Goal: Task Accomplishment & Management: Manage account settings

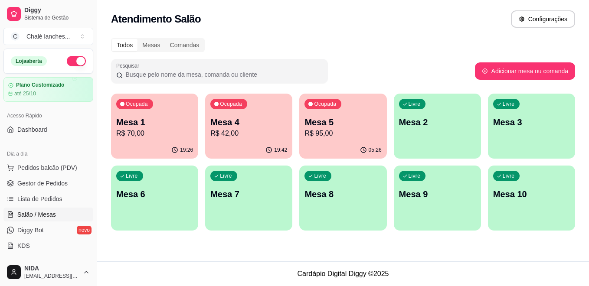
click at [153, 117] on p "Mesa 1" at bounding box center [154, 122] width 77 height 12
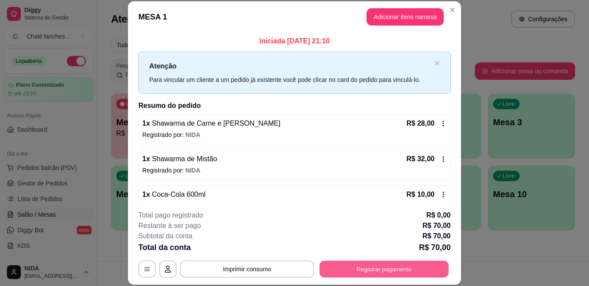
click at [377, 268] on button "Registrar pagamento" at bounding box center [384, 269] width 129 height 17
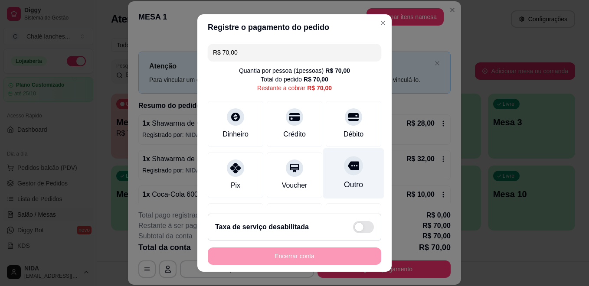
click at [348, 160] on icon at bounding box center [353, 165] width 11 height 11
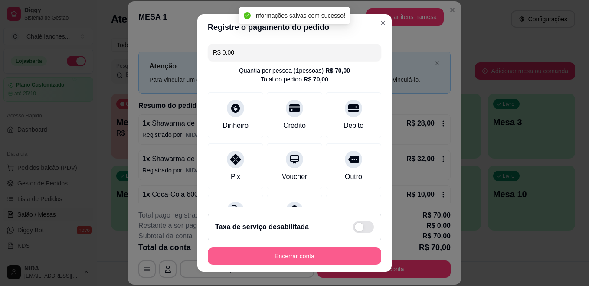
type input "R$ 0,00"
click at [305, 254] on button "Encerrar conta" at bounding box center [294, 256] width 173 height 17
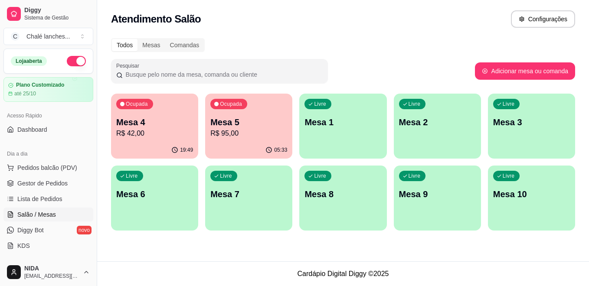
click at [78, 121] on div "Acesso Rápido" at bounding box center [48, 116] width 90 height 14
click at [130, 127] on p "Mesa 4" at bounding box center [154, 122] width 77 height 12
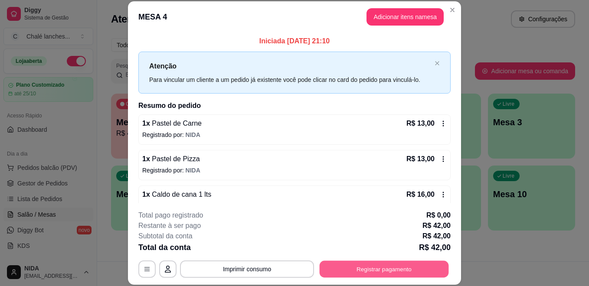
click at [404, 272] on button "Registrar pagamento" at bounding box center [384, 269] width 129 height 17
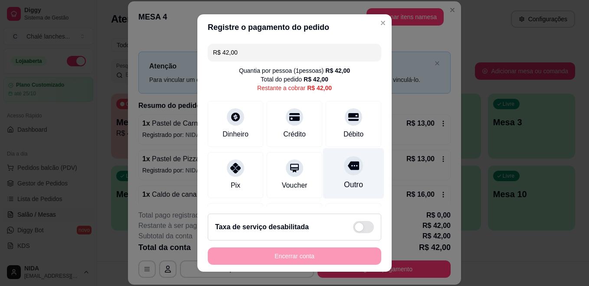
click at [348, 167] on icon at bounding box center [353, 166] width 11 height 9
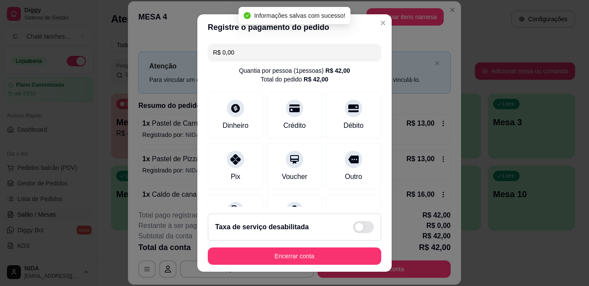
type input "R$ 0,00"
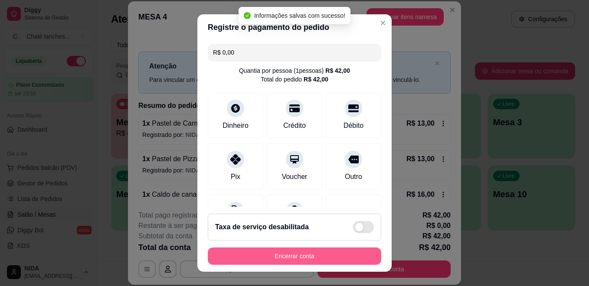
click at [320, 258] on button "Encerrar conta" at bounding box center [294, 256] width 173 height 17
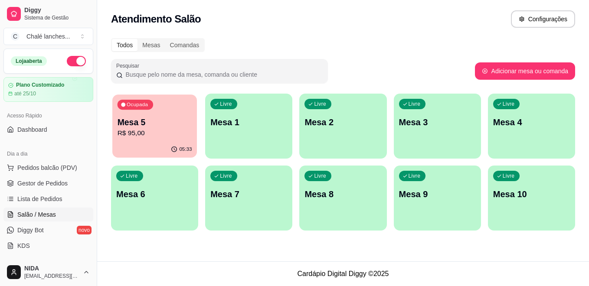
click at [170, 118] on p "Mesa 5" at bounding box center [154, 123] width 75 height 12
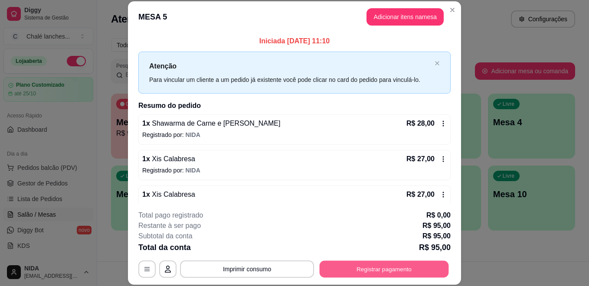
click at [380, 263] on button "Registrar pagamento" at bounding box center [384, 269] width 129 height 17
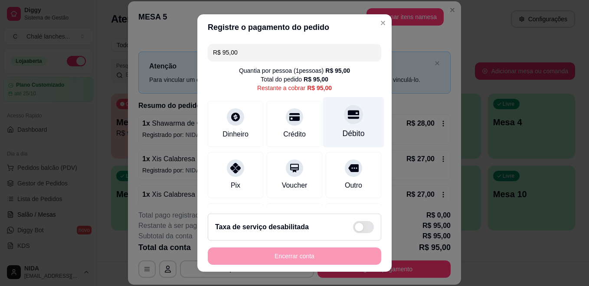
click at [348, 116] on icon at bounding box center [353, 114] width 11 height 11
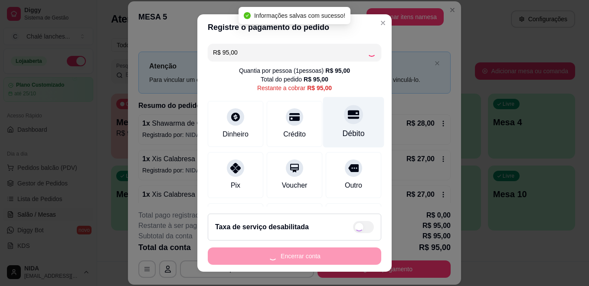
type input "R$ 0,00"
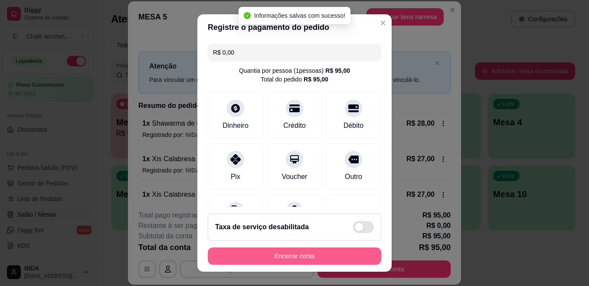
click at [320, 251] on button "Encerrar conta" at bounding box center [294, 256] width 173 height 17
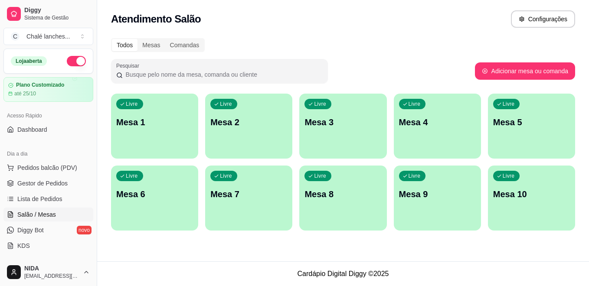
drag, startPoint x: 55, startPoint y: 178, endPoint x: 215, endPoint y: 119, distance: 170.5
click at [55, 178] on link "Gestor de Pedidos" at bounding box center [48, 183] width 90 height 14
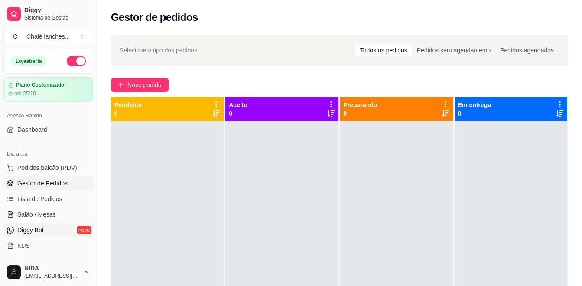
click at [20, 231] on span "Diggy Bot" at bounding box center [30, 230] width 26 height 9
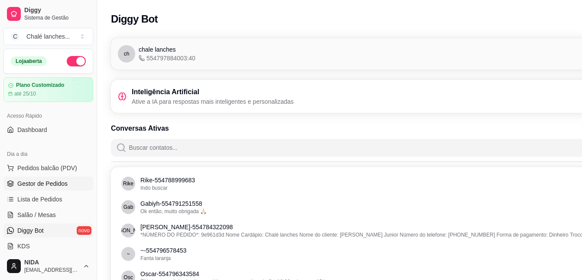
click at [42, 179] on span "Gestor de Pedidos" at bounding box center [42, 183] width 50 height 9
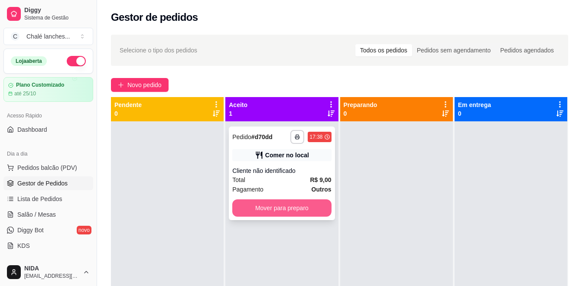
click at [277, 203] on button "Mover para preparo" at bounding box center [281, 207] width 99 height 17
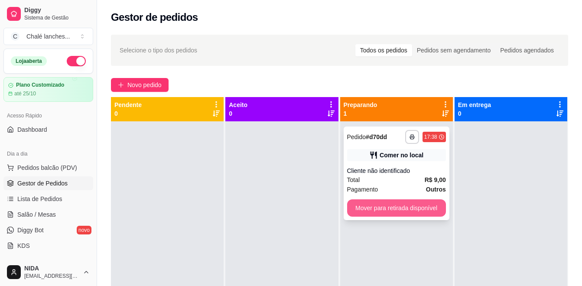
click at [401, 202] on button "Mover para retirada disponível" at bounding box center [396, 207] width 99 height 17
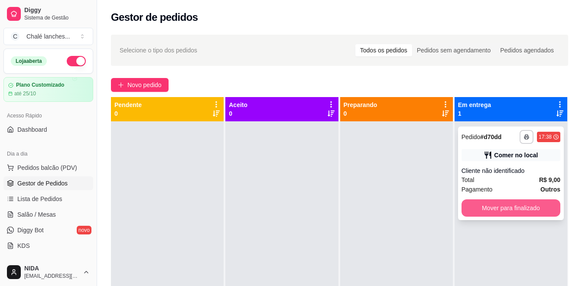
click at [499, 204] on button "Mover para finalizado" at bounding box center [511, 207] width 99 height 17
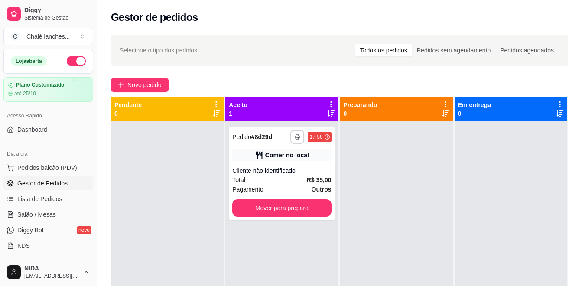
drag, startPoint x: 499, startPoint y: 204, endPoint x: 171, endPoint y: 103, distance: 343.4
click at [499, 204] on div at bounding box center [511, 264] width 113 height 286
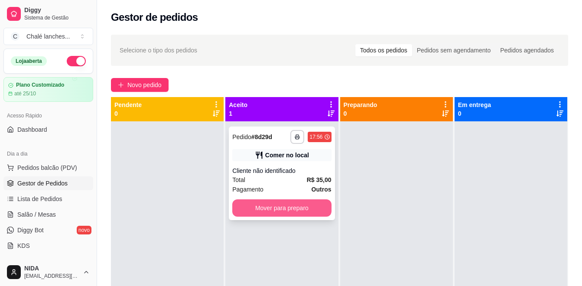
click at [287, 208] on button "Mover para preparo" at bounding box center [281, 207] width 99 height 17
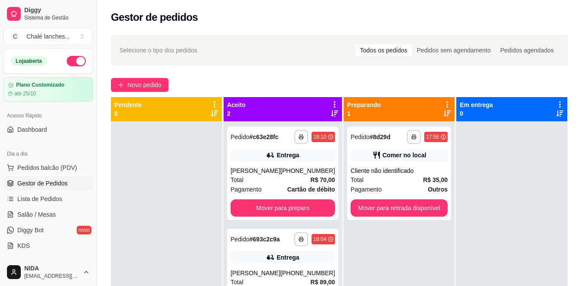
click at [537, 203] on div at bounding box center [512, 264] width 111 height 286
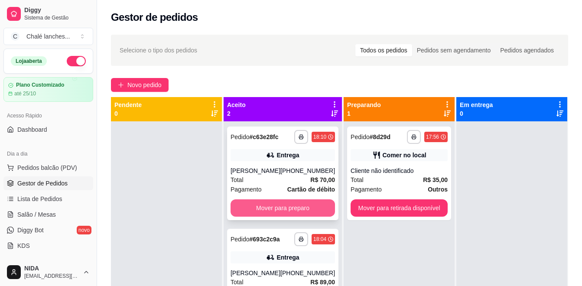
click at [278, 206] on button "Mover para preparo" at bounding box center [283, 207] width 104 height 17
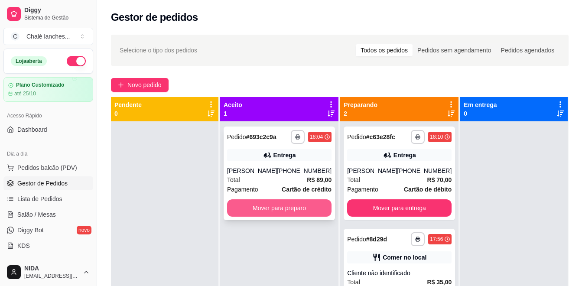
click at [279, 217] on button "Mover para preparo" at bounding box center [279, 207] width 104 height 17
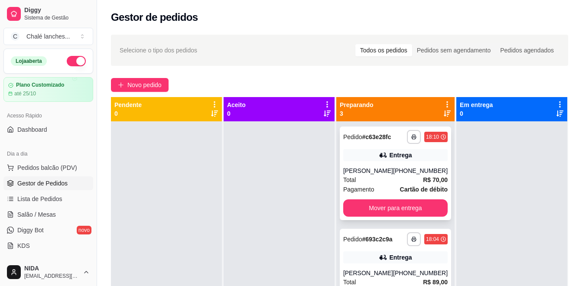
click at [381, 159] on icon at bounding box center [383, 155] width 9 height 9
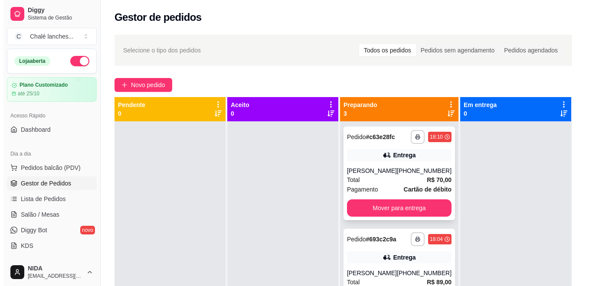
scroll to position [38, 0]
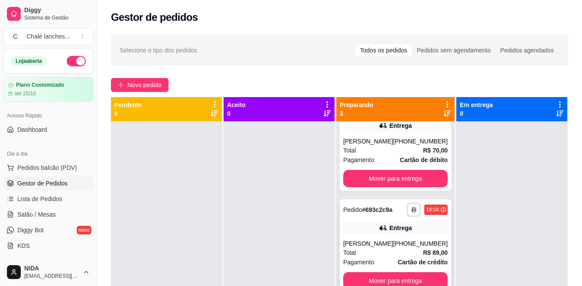
click at [378, 239] on div "[PERSON_NAME]" at bounding box center [368, 243] width 50 height 9
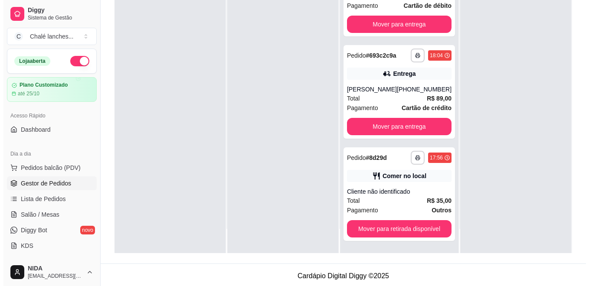
scroll to position [0, 0]
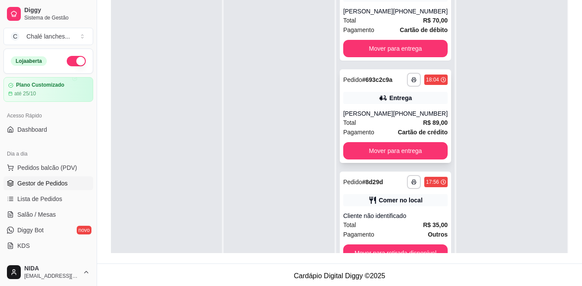
click at [404, 111] on div "[PHONE_NUMBER]" at bounding box center [420, 113] width 55 height 9
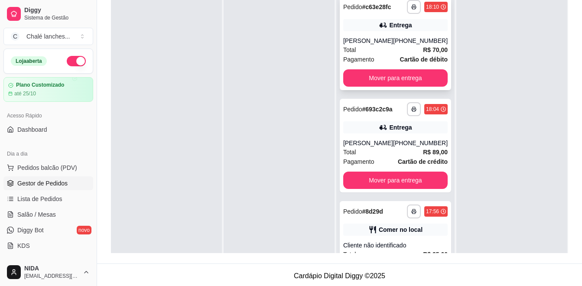
click at [371, 43] on div "[PERSON_NAME]" at bounding box center [368, 40] width 50 height 9
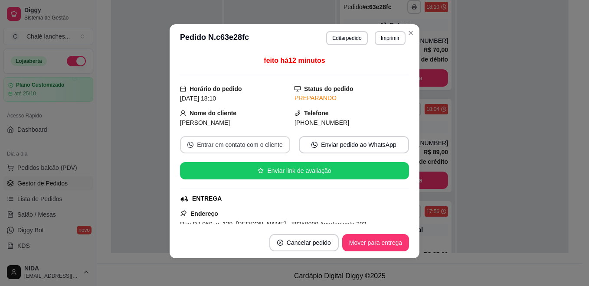
scroll to position [173, 0]
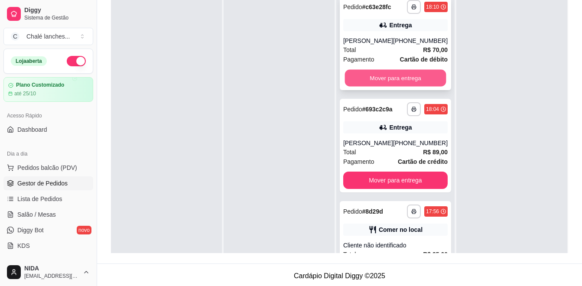
click at [401, 77] on button "Mover para entrega" at bounding box center [395, 78] width 101 height 17
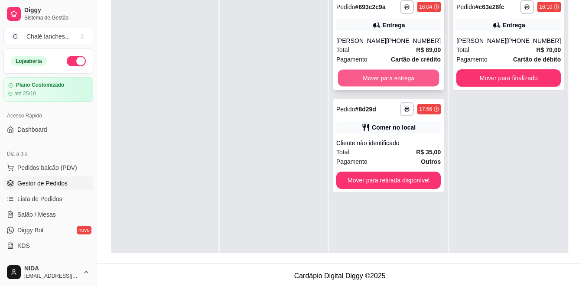
click at [408, 85] on button "Mover para entrega" at bounding box center [388, 78] width 101 height 17
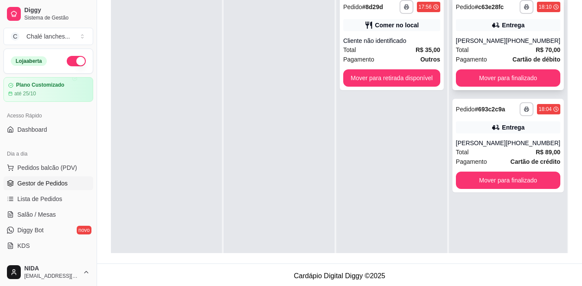
click at [488, 43] on div "[PERSON_NAME]" at bounding box center [481, 40] width 50 height 9
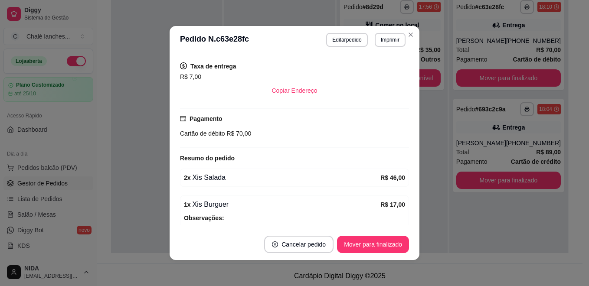
scroll to position [43, 0]
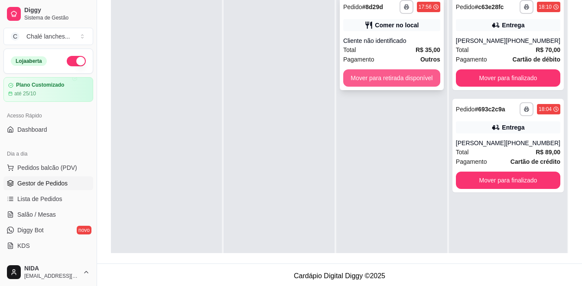
click at [413, 77] on button "Mover para retirada disponível" at bounding box center [391, 77] width 97 height 17
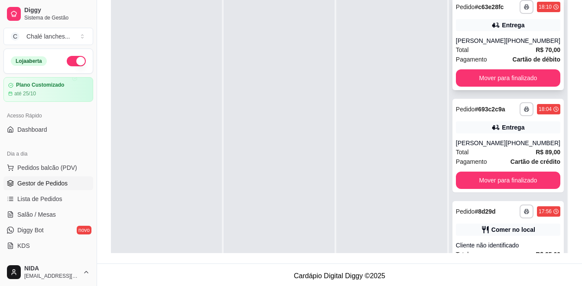
click at [472, 49] on div "Total R$ 70,00" at bounding box center [508, 50] width 104 height 10
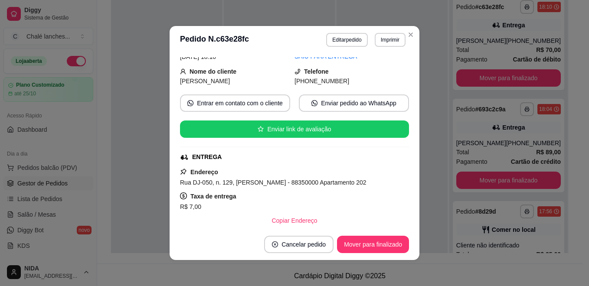
scroll to position [87, 0]
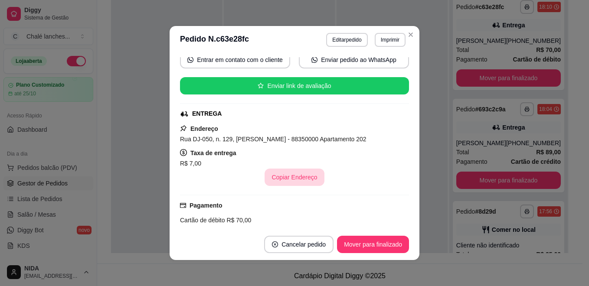
click at [305, 179] on button "Copiar Endereço" at bounding box center [293, 177] width 59 height 17
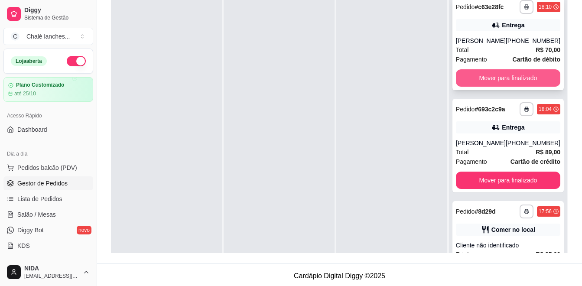
click at [528, 82] on button "Mover para finalizado" at bounding box center [508, 77] width 104 height 17
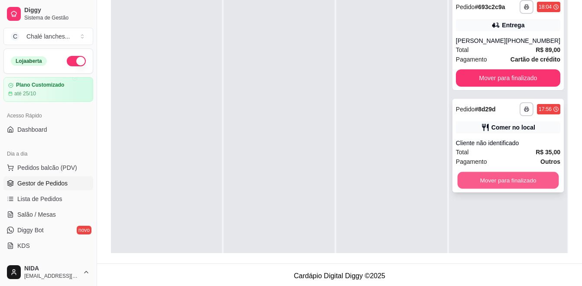
click at [531, 189] on button "Mover para finalizado" at bounding box center [507, 180] width 101 height 17
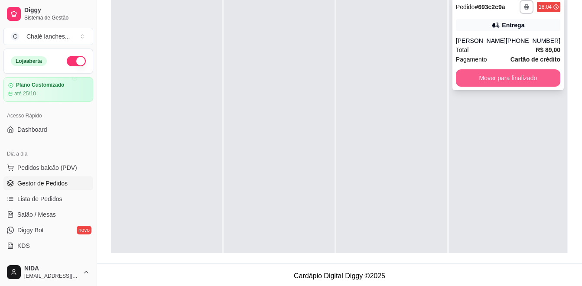
click at [528, 78] on button "Mover para finalizado" at bounding box center [508, 77] width 104 height 17
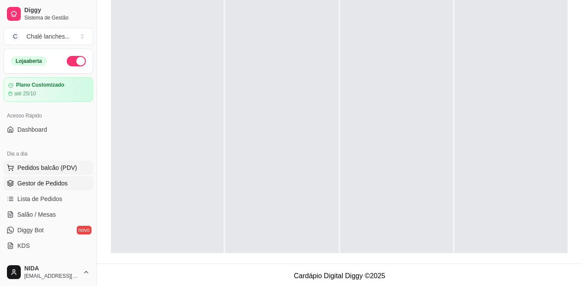
click at [71, 167] on span "Pedidos balcão (PDV)" at bounding box center [47, 167] width 60 height 9
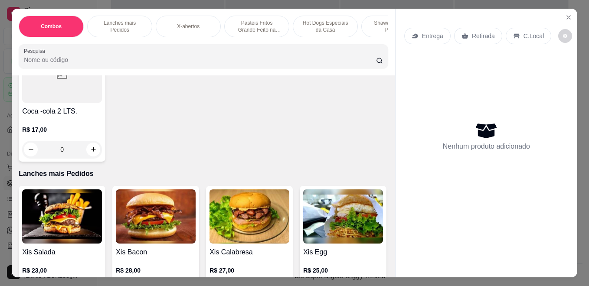
scroll to position [130, 0]
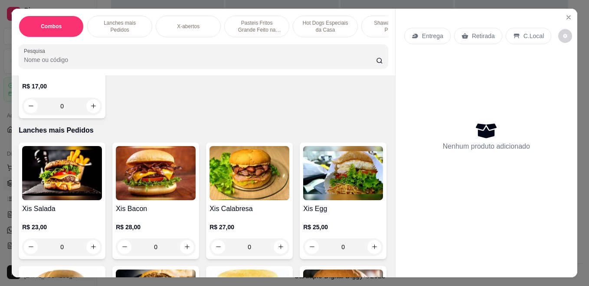
click at [183, 249] on div "0" at bounding box center [156, 246] width 80 height 17
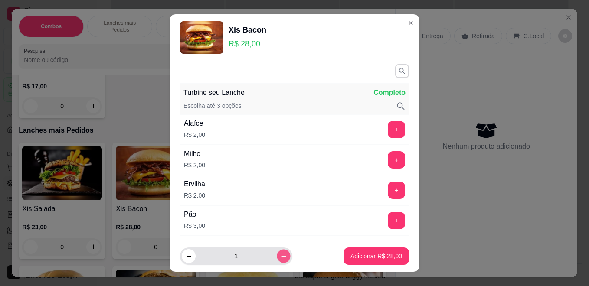
click at [280, 254] on button "increase-product-quantity" at bounding box center [283, 255] width 13 height 13
type input "2"
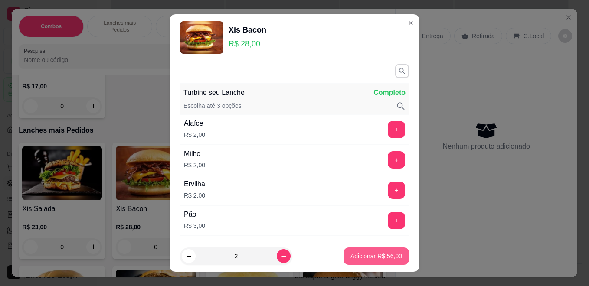
click at [366, 252] on p "Adicionar R$ 56,00" at bounding box center [376, 256] width 52 height 9
type input "2"
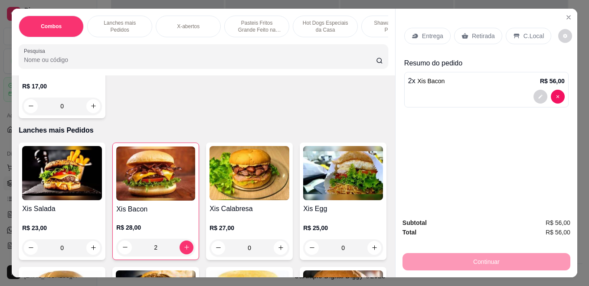
click at [479, 33] on p "Retirada" at bounding box center [483, 36] width 23 height 9
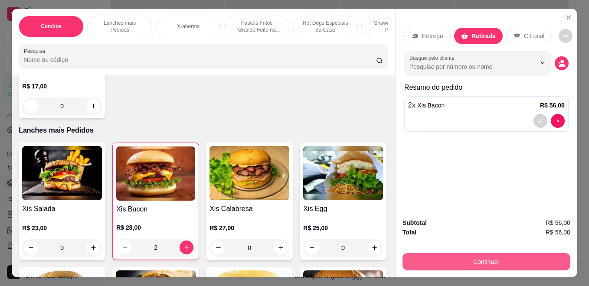
click at [482, 260] on button "Continuar" at bounding box center [486, 261] width 168 height 17
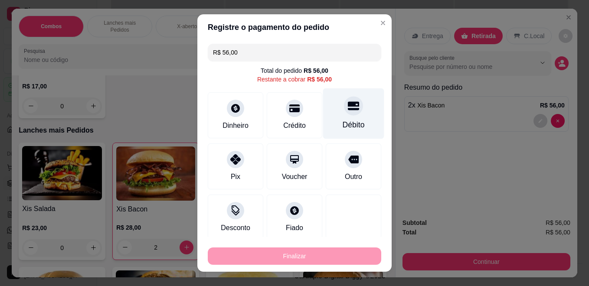
click at [348, 107] on icon at bounding box center [353, 106] width 11 height 9
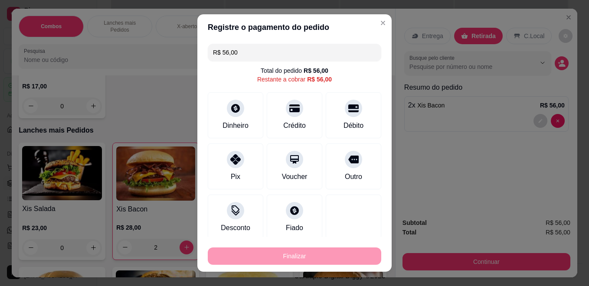
type input "R$ 0,00"
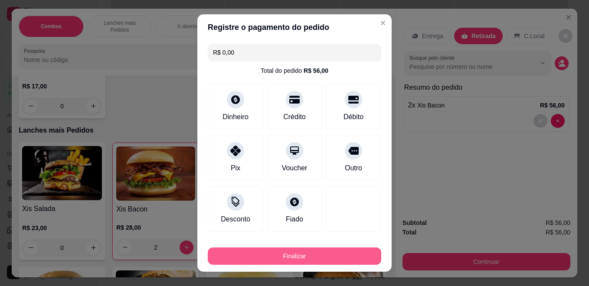
click at [324, 261] on button "Finalizar" at bounding box center [294, 256] width 173 height 17
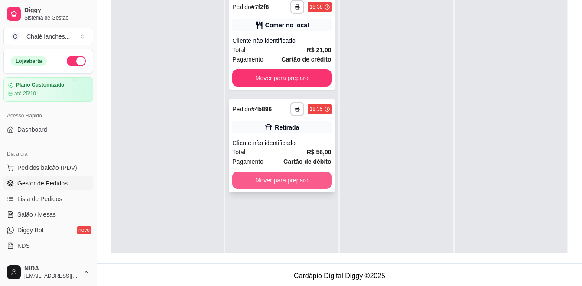
click at [323, 179] on button "Mover para preparo" at bounding box center [281, 180] width 99 height 17
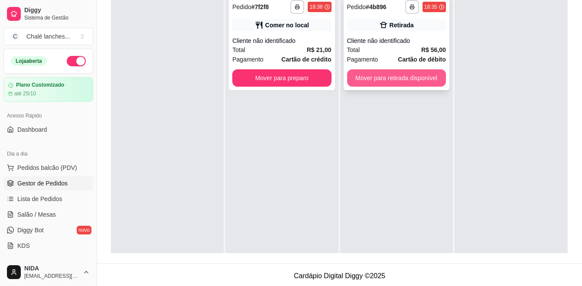
click at [385, 76] on button "Mover para retirada disponível" at bounding box center [396, 77] width 99 height 17
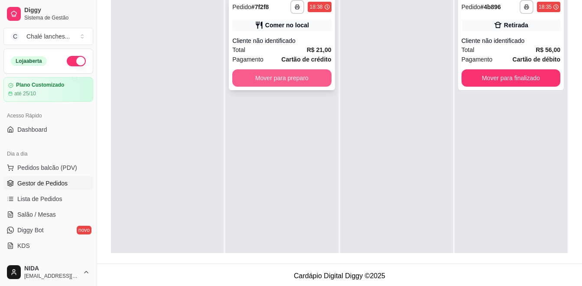
click at [300, 74] on button "Mover para preparo" at bounding box center [281, 77] width 99 height 17
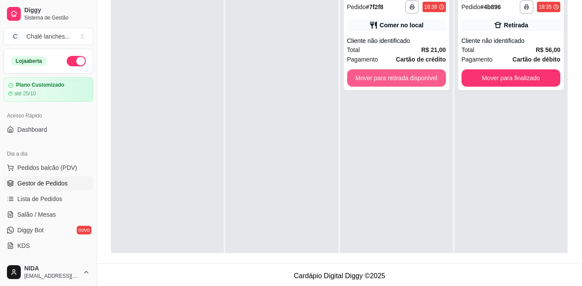
click at [416, 76] on button "Mover para retirada disponível" at bounding box center [396, 77] width 99 height 17
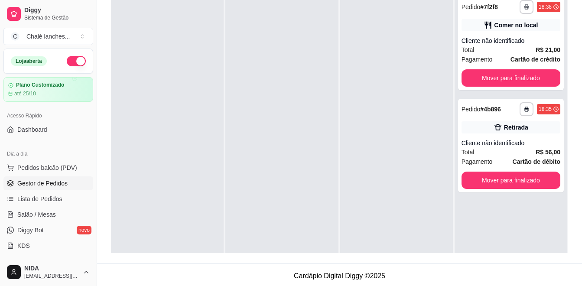
click at [416, 76] on div at bounding box center [396, 134] width 113 height 286
click at [483, 145] on div "Cliente não identificado" at bounding box center [511, 143] width 99 height 9
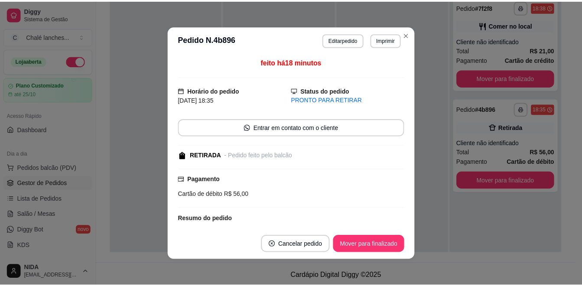
scroll to position [56, 0]
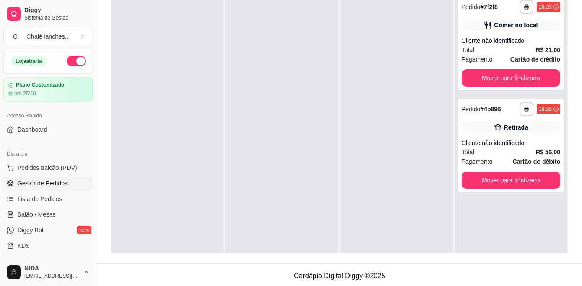
click at [525, 247] on div "**********" at bounding box center [511, 134] width 113 height 286
click at [502, 71] on button "Mover para finalizado" at bounding box center [511, 77] width 99 height 17
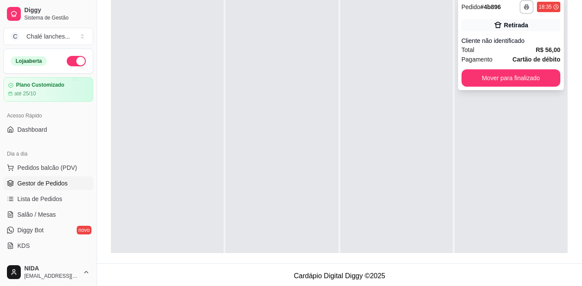
click at [518, 173] on div "**********" at bounding box center [511, 134] width 113 height 286
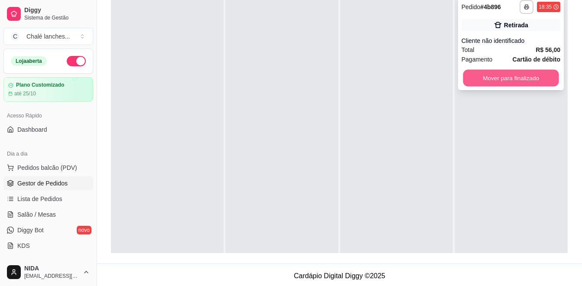
click at [524, 75] on button "Mover para finalizado" at bounding box center [511, 78] width 96 height 17
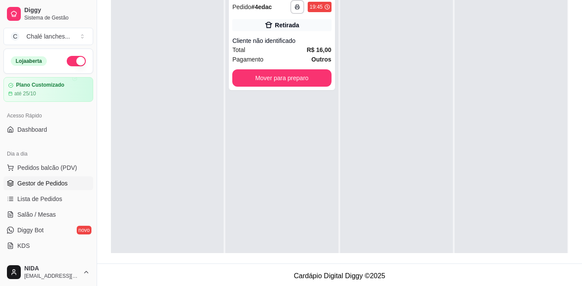
click at [456, 156] on div at bounding box center [511, 134] width 113 height 286
click at [281, 77] on button "Mover para preparo" at bounding box center [281, 77] width 99 height 17
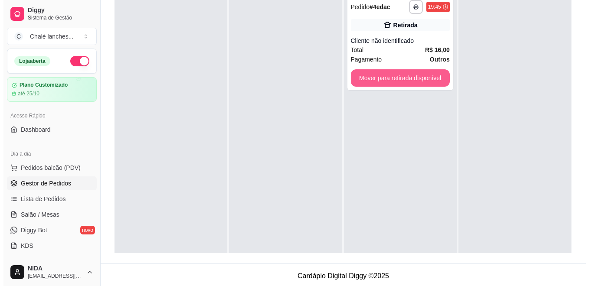
scroll to position [87, 0]
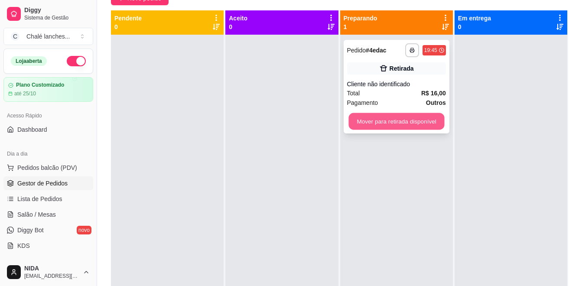
click at [401, 118] on button "Mover para retirada disponível" at bounding box center [397, 121] width 96 height 17
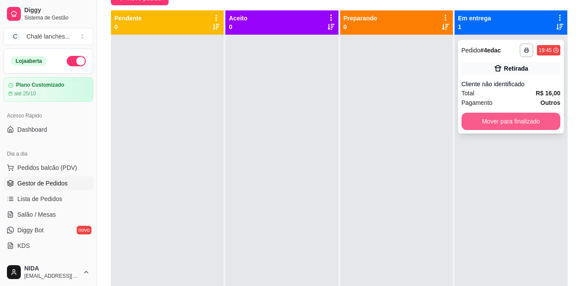
click at [478, 122] on button "Mover para finalizado" at bounding box center [511, 121] width 99 height 17
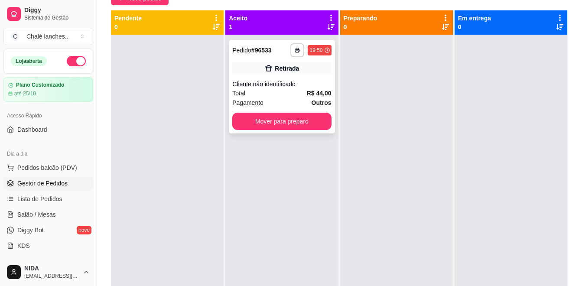
drag, startPoint x: 489, startPoint y: 121, endPoint x: 306, endPoint y: 95, distance: 184.8
click at [307, 95] on strong "R$ 44,00" at bounding box center [319, 93] width 25 height 7
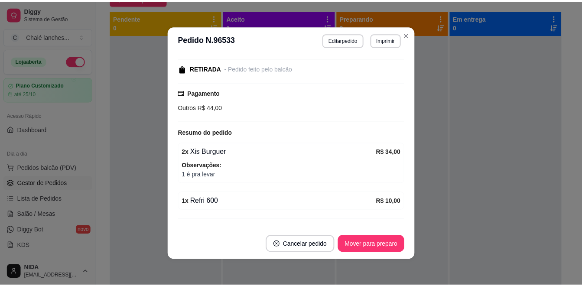
scroll to position [105, 0]
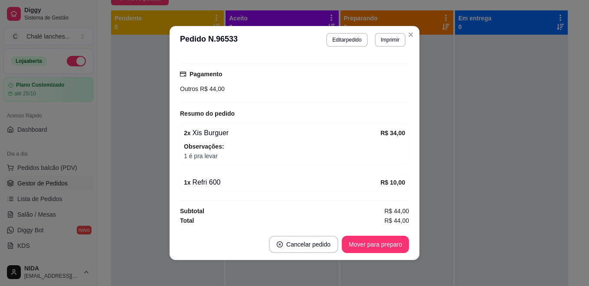
drag, startPoint x: 280, startPoint y: 179, endPoint x: 353, endPoint y: 130, distance: 87.9
click at [284, 177] on div "1 x Refri 600 R$ 10,00" at bounding box center [294, 182] width 229 height 18
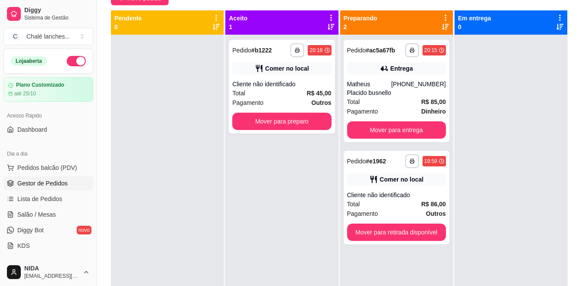
click at [320, 193] on div "**********" at bounding box center [281, 178] width 113 height 286
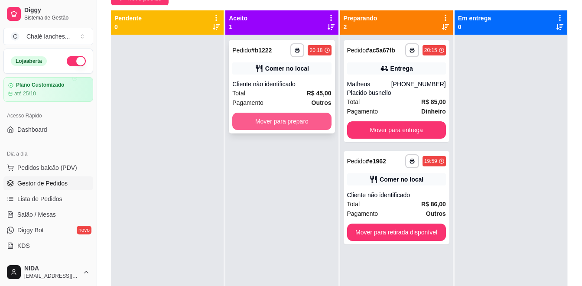
click at [291, 119] on button "Mover para preparo" at bounding box center [281, 121] width 99 height 17
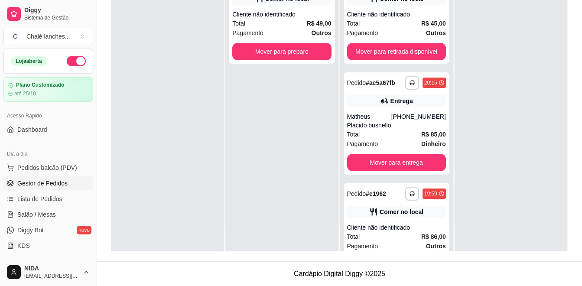
scroll to position [0, 0]
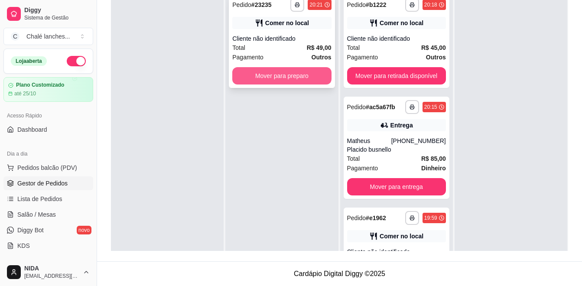
click at [265, 72] on button "Mover para preparo" at bounding box center [281, 75] width 99 height 17
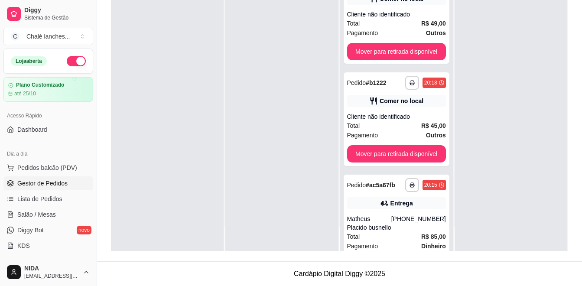
scroll to position [140, 0]
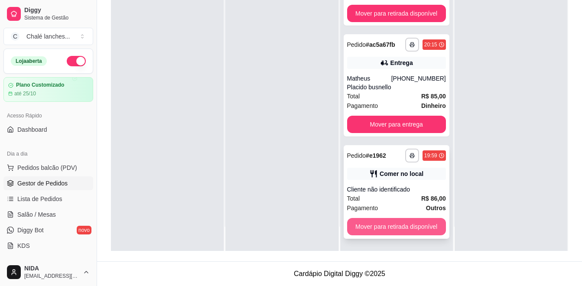
click at [392, 230] on button "Mover para retirada disponível" at bounding box center [396, 226] width 99 height 17
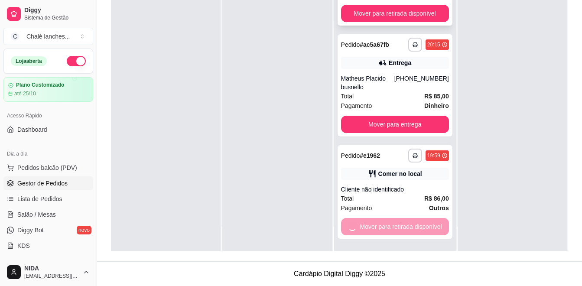
scroll to position [38, 0]
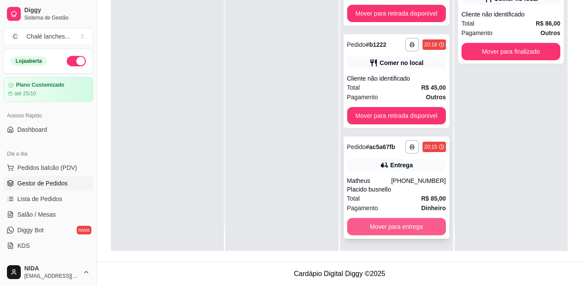
click at [419, 222] on button "Mover para entrega" at bounding box center [396, 226] width 99 height 17
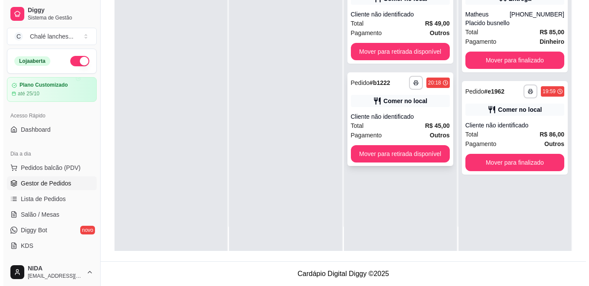
scroll to position [0, 0]
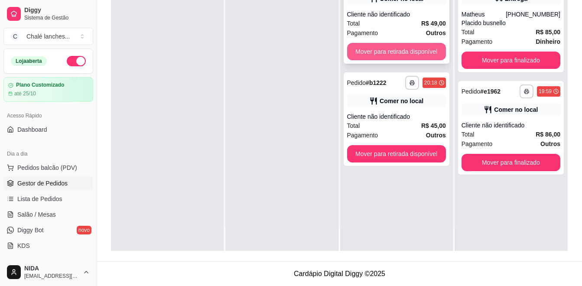
click at [398, 49] on button "Mover para retirada disponível" at bounding box center [396, 51] width 99 height 17
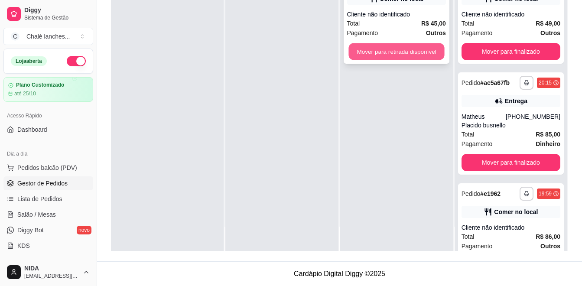
click at [422, 52] on button "Mover para retirada disponível" at bounding box center [397, 51] width 96 height 17
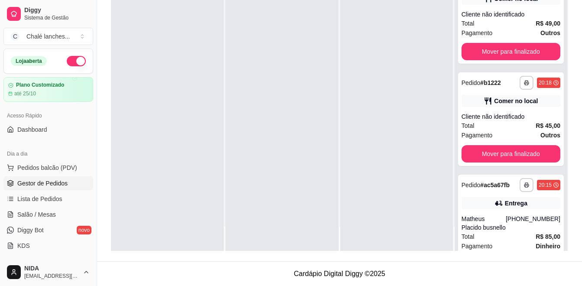
click at [494, 47] on button "Mover para finalizado" at bounding box center [511, 51] width 99 height 17
click at [502, 43] on div "Mover para finalizado" at bounding box center [511, 51] width 99 height 17
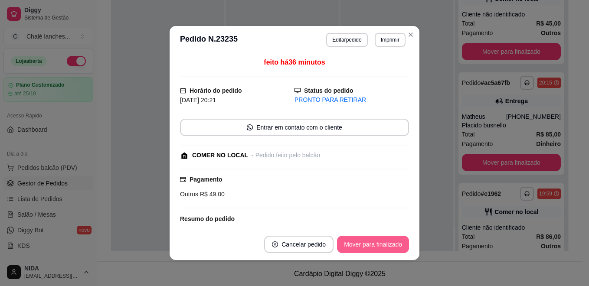
click at [394, 240] on button "Mover para finalizado" at bounding box center [373, 244] width 72 height 17
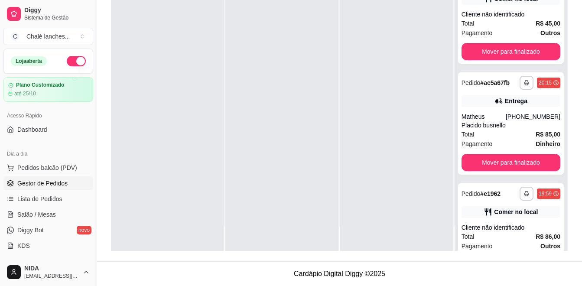
drag, startPoint x: 428, startPoint y: 199, endPoint x: 257, endPoint y: 168, distance: 173.6
click at [148, 236] on div at bounding box center [167, 108] width 113 height 286
click at [516, 165] on button "Mover para finalizado" at bounding box center [511, 162] width 99 height 17
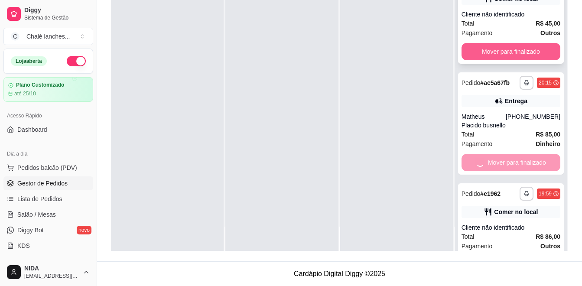
click at [519, 55] on button "Mover para finalizado" at bounding box center [511, 51] width 99 height 17
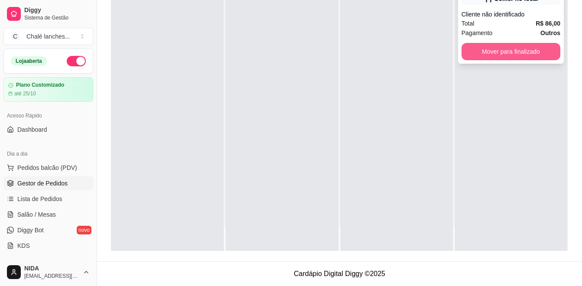
click at [527, 49] on button "Mover para finalizado" at bounding box center [511, 51] width 99 height 17
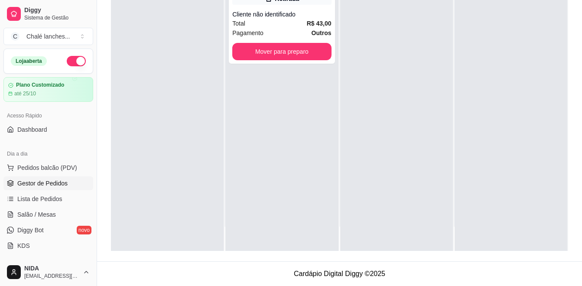
click at [249, 49] on button "Mover para preparo" at bounding box center [281, 51] width 99 height 17
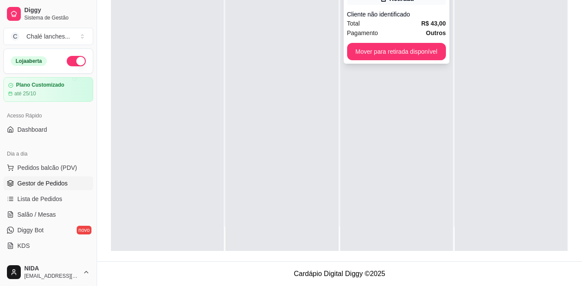
click at [395, 51] on button "Mover para retirada disponível" at bounding box center [396, 51] width 99 height 17
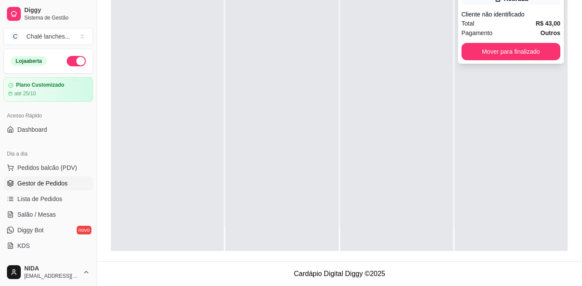
click at [473, 58] on button "Mover para finalizado" at bounding box center [511, 51] width 99 height 17
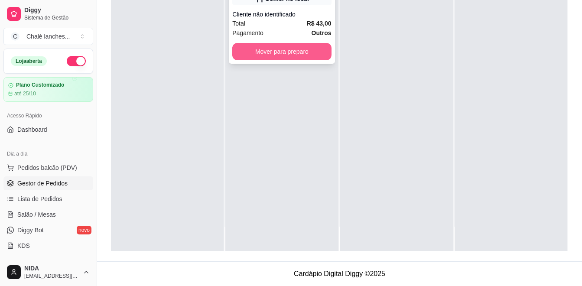
click at [250, 55] on button "Mover para preparo" at bounding box center [281, 51] width 99 height 17
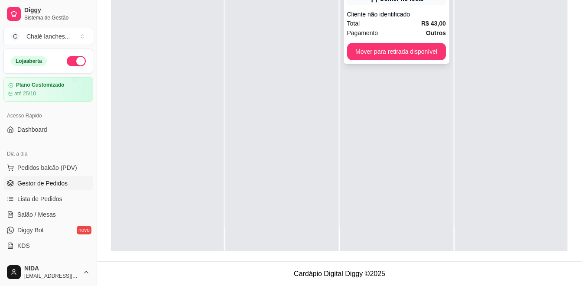
click at [356, 56] on button "Mover para retirada disponível" at bounding box center [396, 51] width 99 height 17
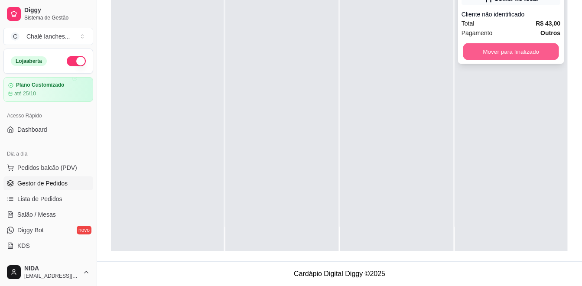
click at [525, 59] on button "Mover para finalizado" at bounding box center [511, 51] width 96 height 17
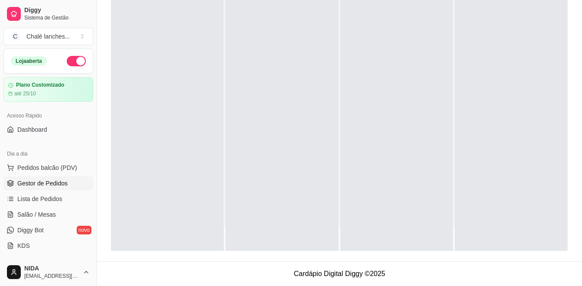
click at [60, 172] on span "Pedidos balcão (PDV)" at bounding box center [47, 167] width 60 height 9
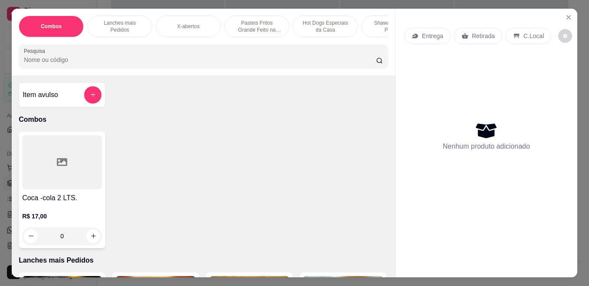
click at [279, 24] on div "Pasteis Fritos Grande Feito na Hora" at bounding box center [256, 27] width 65 height 22
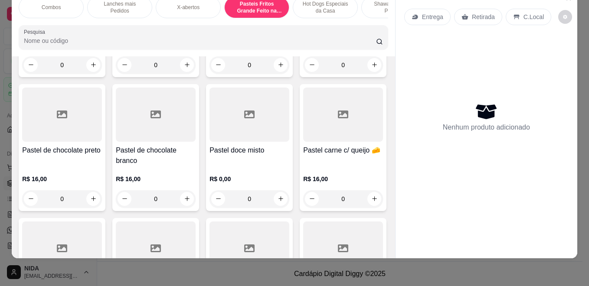
scroll to position [1166, 0]
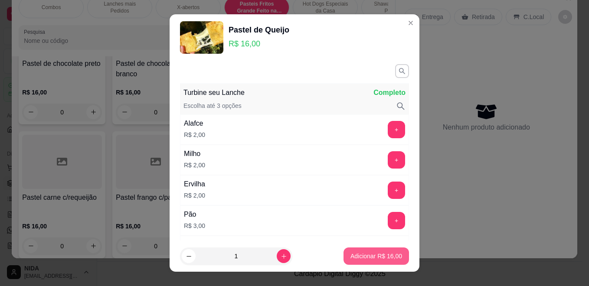
click at [354, 261] on button "Adicionar R$ 16,00" at bounding box center [375, 256] width 65 height 17
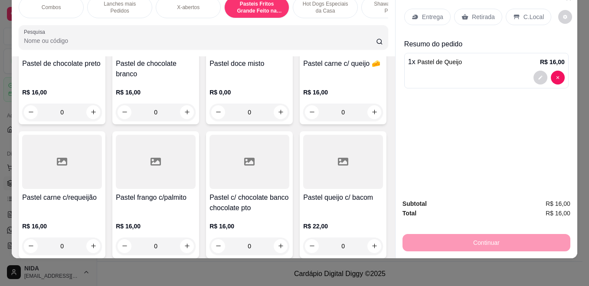
type input "1"
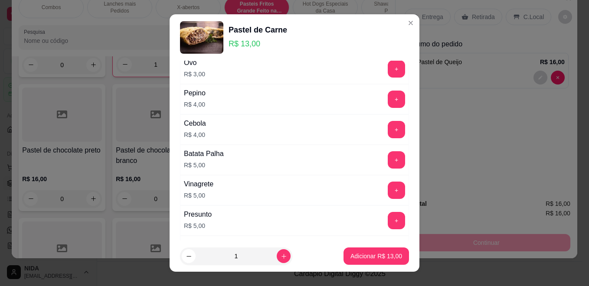
scroll to position [347, 0]
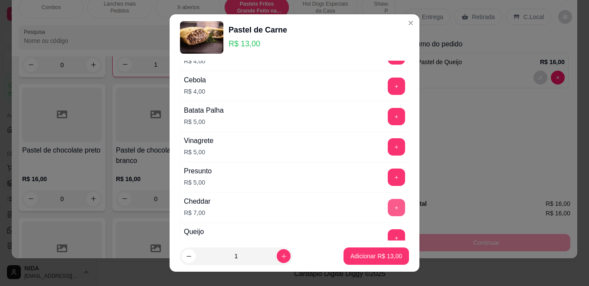
click at [388, 208] on button "+" at bounding box center [396, 207] width 17 height 17
click at [372, 261] on button "Adicionar R$ 20,00" at bounding box center [375, 256] width 65 height 17
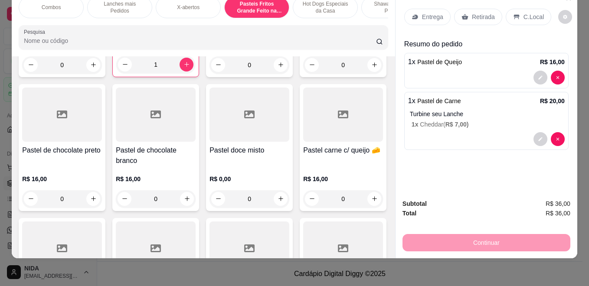
scroll to position [1166, 0]
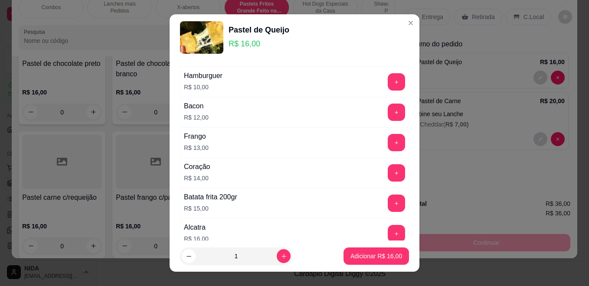
scroll to position [628, 0]
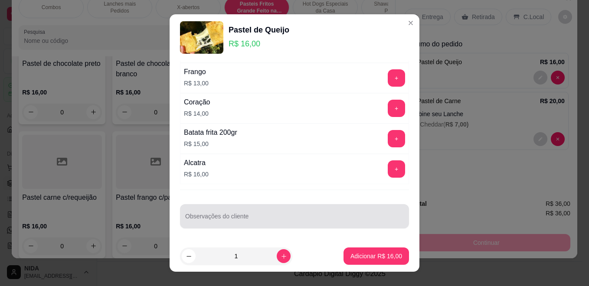
click at [253, 217] on input "Observações do cliente" at bounding box center [294, 219] width 219 height 9
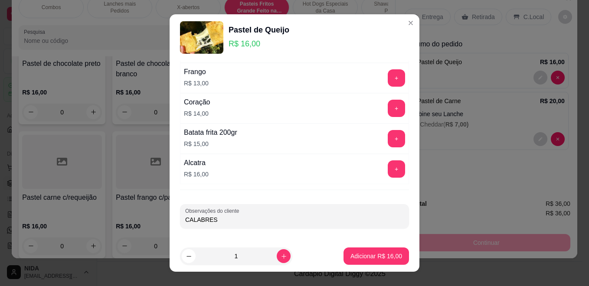
type input "CALABRESA"
click at [362, 257] on p "Adicionar R$ 16,00" at bounding box center [376, 256] width 52 height 9
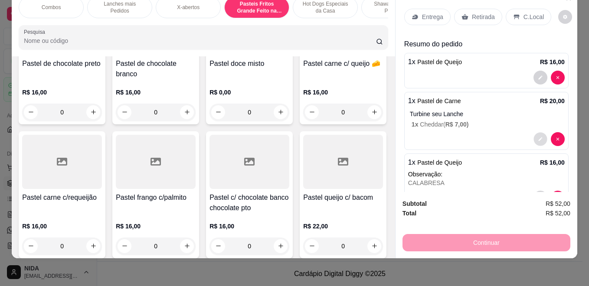
click at [533, 135] on button "decrease-product-quantity" at bounding box center [539, 138] width 13 height 13
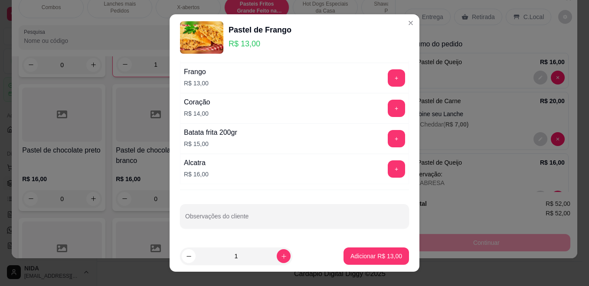
scroll to position [13, 0]
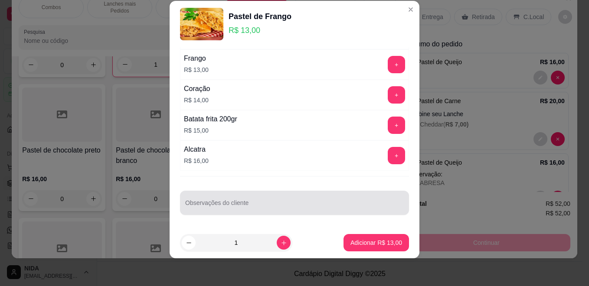
click at [234, 214] on div "Observações do cliente" at bounding box center [294, 203] width 229 height 24
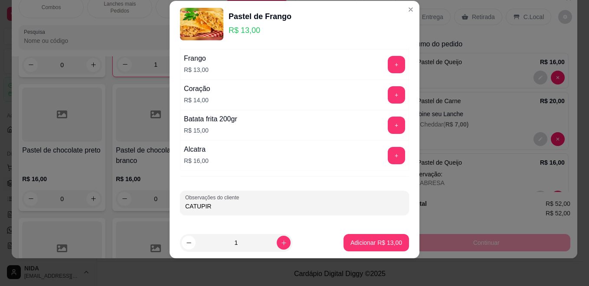
type input "CATUPIRY"
click at [383, 235] on button "Adicionar R$ 13,00" at bounding box center [375, 242] width 65 height 17
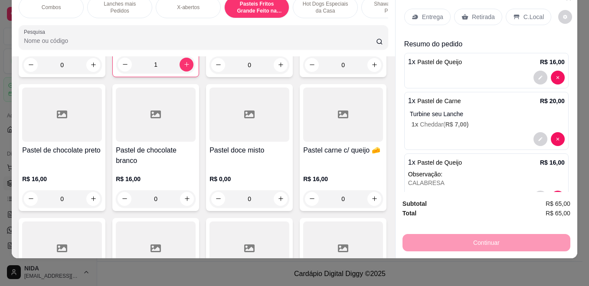
click at [362, 19] on div "Combos Lanches mais Pedidos X-abertos Pasteis Fritos Grande Feito na Hora Hot D…" at bounding box center [203, 23] width 383 height 67
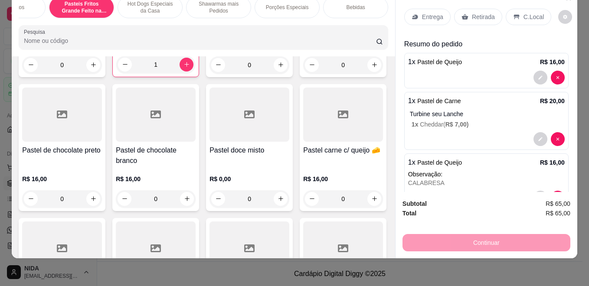
scroll to position [0, 0]
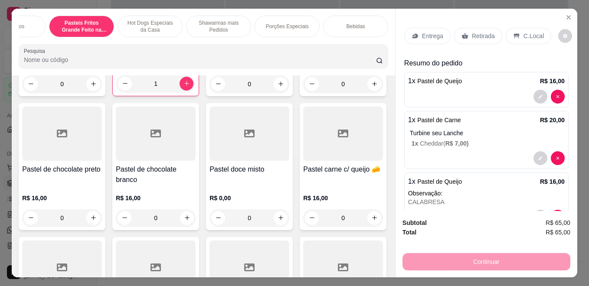
click at [335, 29] on div "Bebidas" at bounding box center [355, 27] width 65 height 22
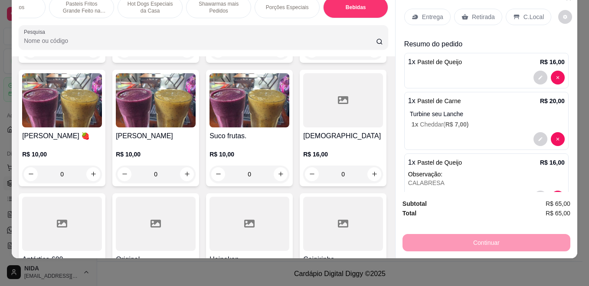
scroll to position [3154, 0]
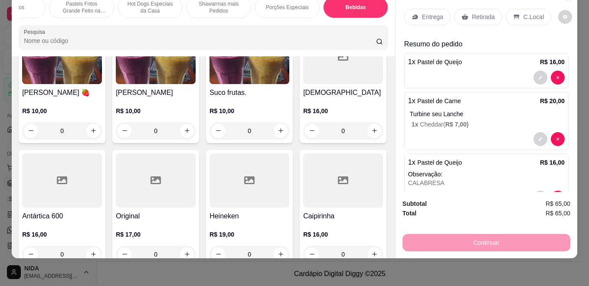
type input "1"
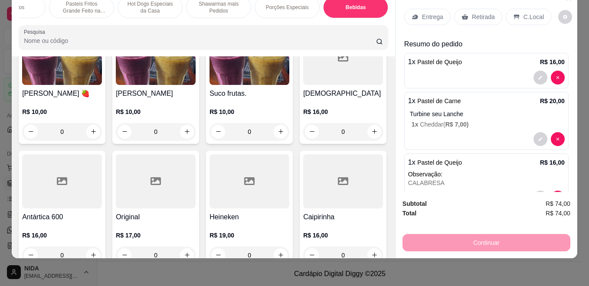
click at [484, 13] on p "Retirada" at bounding box center [483, 17] width 23 height 9
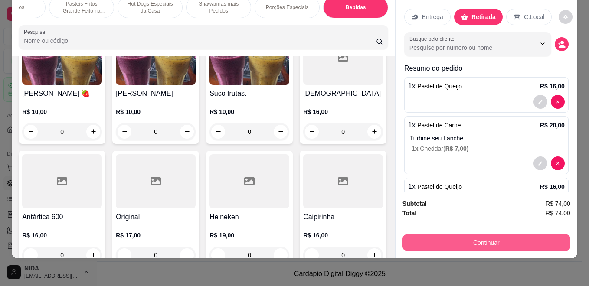
click at [509, 243] on button "Continuar" at bounding box center [486, 242] width 168 height 17
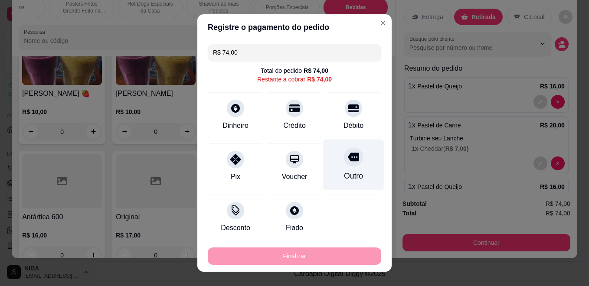
click at [344, 152] on div at bounding box center [353, 156] width 19 height 19
type input "R$ 0,00"
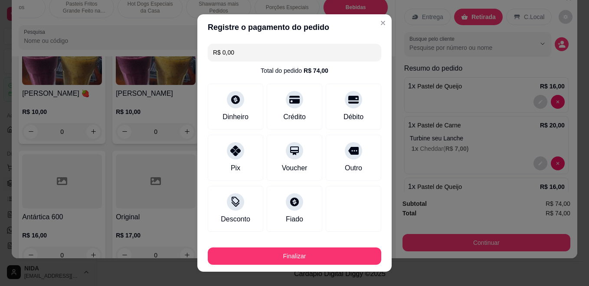
drag, startPoint x: 235, startPoint y: 174, endPoint x: 249, endPoint y: 241, distance: 67.9
click at [236, 174] on div "Pix" at bounding box center [235, 158] width 55 height 46
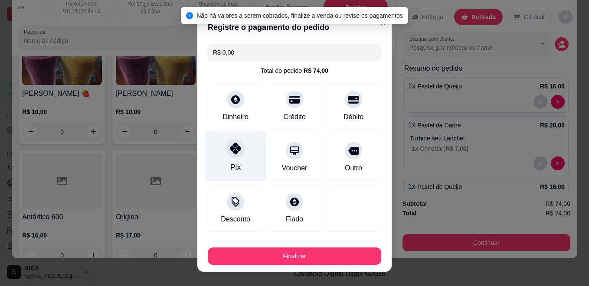
click at [230, 163] on div "Pix" at bounding box center [235, 167] width 10 height 11
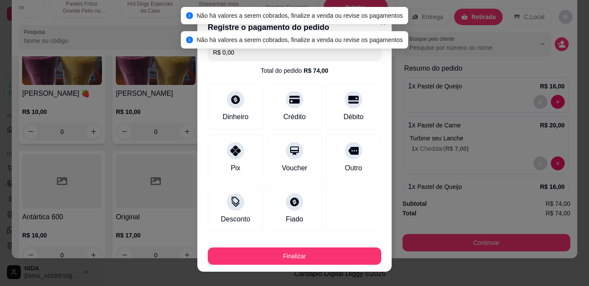
click at [280, 266] on footer "Finalizar" at bounding box center [294, 254] width 194 height 35
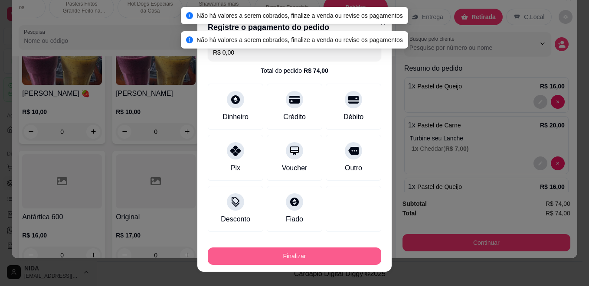
click at [278, 260] on button "Finalizar" at bounding box center [294, 256] width 173 height 17
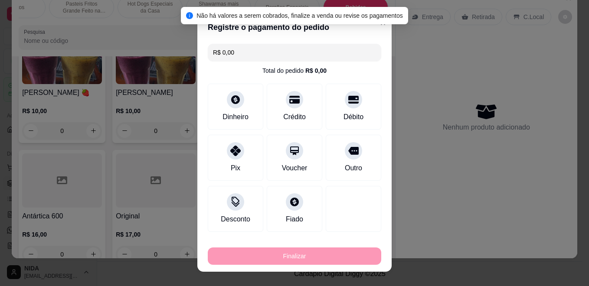
type input "0"
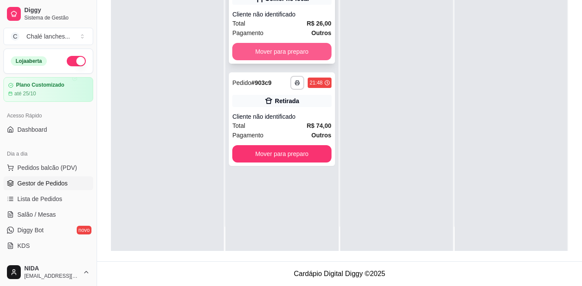
click at [311, 56] on button "Mover para preparo" at bounding box center [281, 51] width 99 height 17
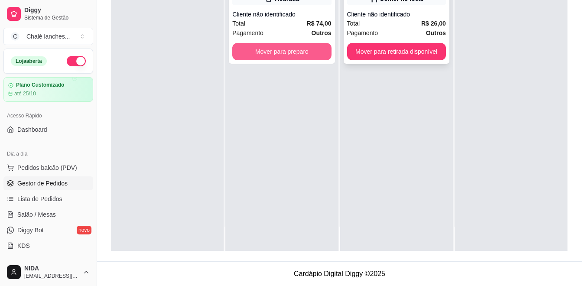
click at [315, 57] on button "Mover para preparo" at bounding box center [281, 51] width 99 height 17
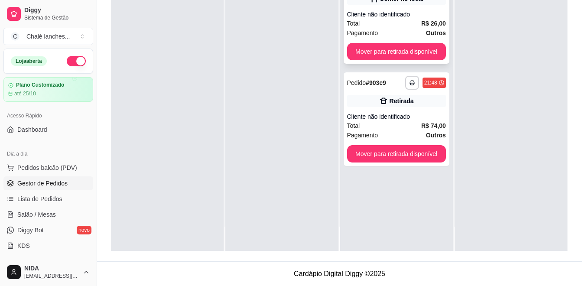
click at [391, 25] on div "Total R$ 26,00" at bounding box center [396, 24] width 99 height 10
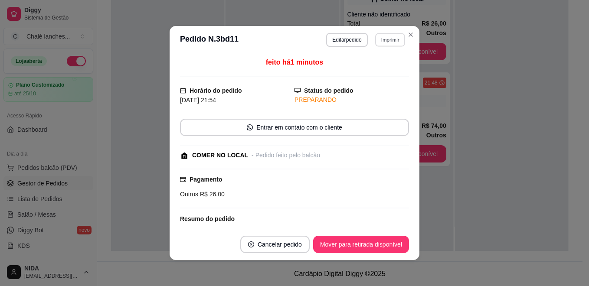
click at [375, 39] on button "Imprimir" at bounding box center [390, 39] width 30 height 13
click at [381, 65] on button "IMPRESSORA" at bounding box center [371, 70] width 63 height 14
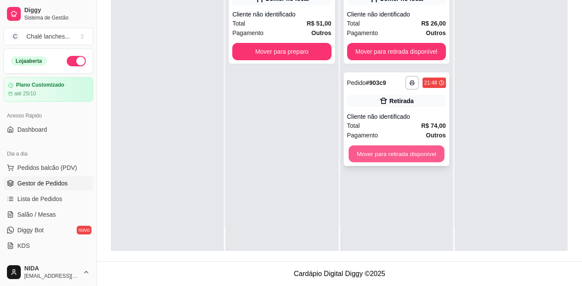
click at [424, 157] on button "Mover para retirada disponível" at bounding box center [397, 154] width 96 height 17
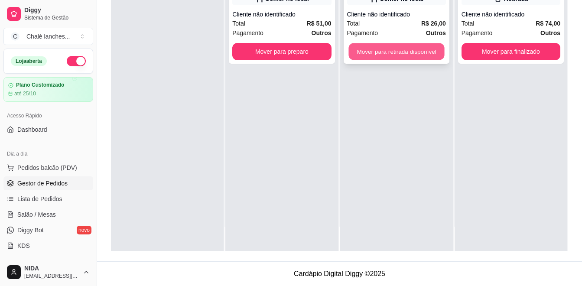
click at [401, 51] on button "Mover para retirada disponível" at bounding box center [397, 51] width 96 height 17
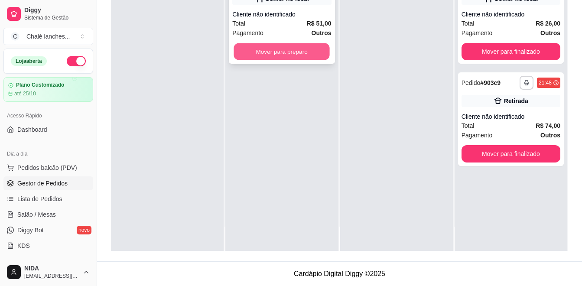
click at [296, 46] on button "Mover para preparo" at bounding box center [282, 51] width 96 height 17
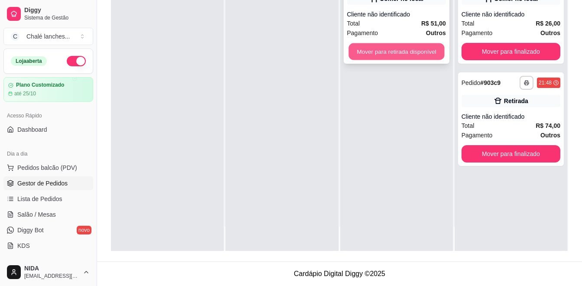
click at [347, 49] on div "Mover para retirada disponível" at bounding box center [396, 51] width 99 height 17
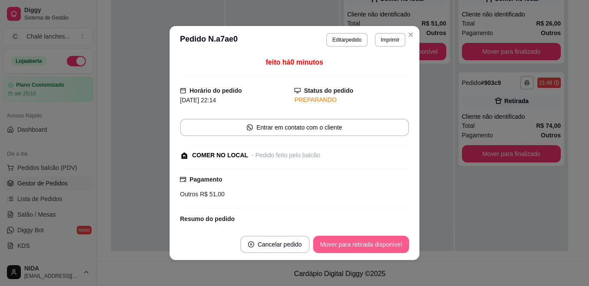
click at [379, 241] on button "Mover para retirada disponível" at bounding box center [361, 244] width 96 height 17
